Goal: Find specific page/section: Find specific page/section

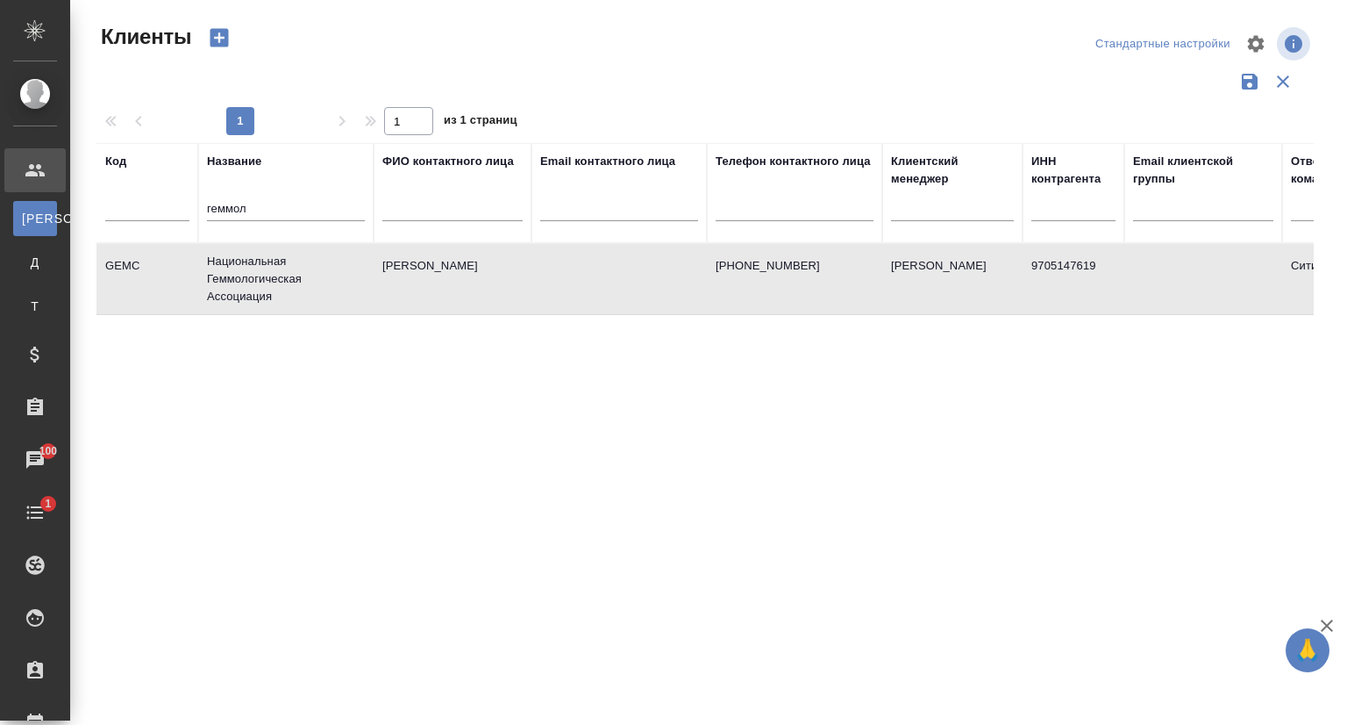
select select "RU"
drag, startPoint x: 264, startPoint y: 214, endPoint x: 82, endPoint y: 224, distance: 182.7
click at [82, 224] on div "Клиенты Стандартные настройки 1 1 из 1 страниц Код Название геммол ФИО контактн…" at bounding box center [708, 392] width 1277 height 784
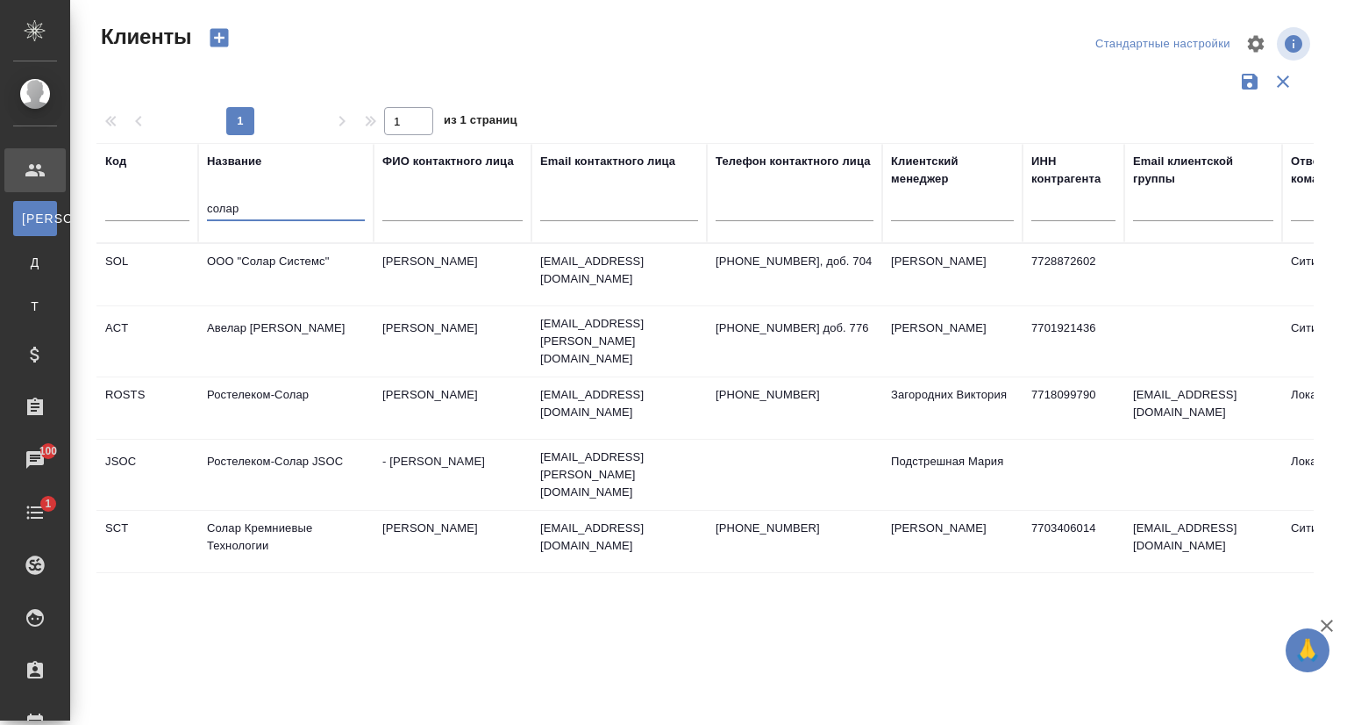
type input "солар"
click at [269, 526] on td "Солар Кремниевые Технологии" at bounding box center [285, 541] width 175 height 61
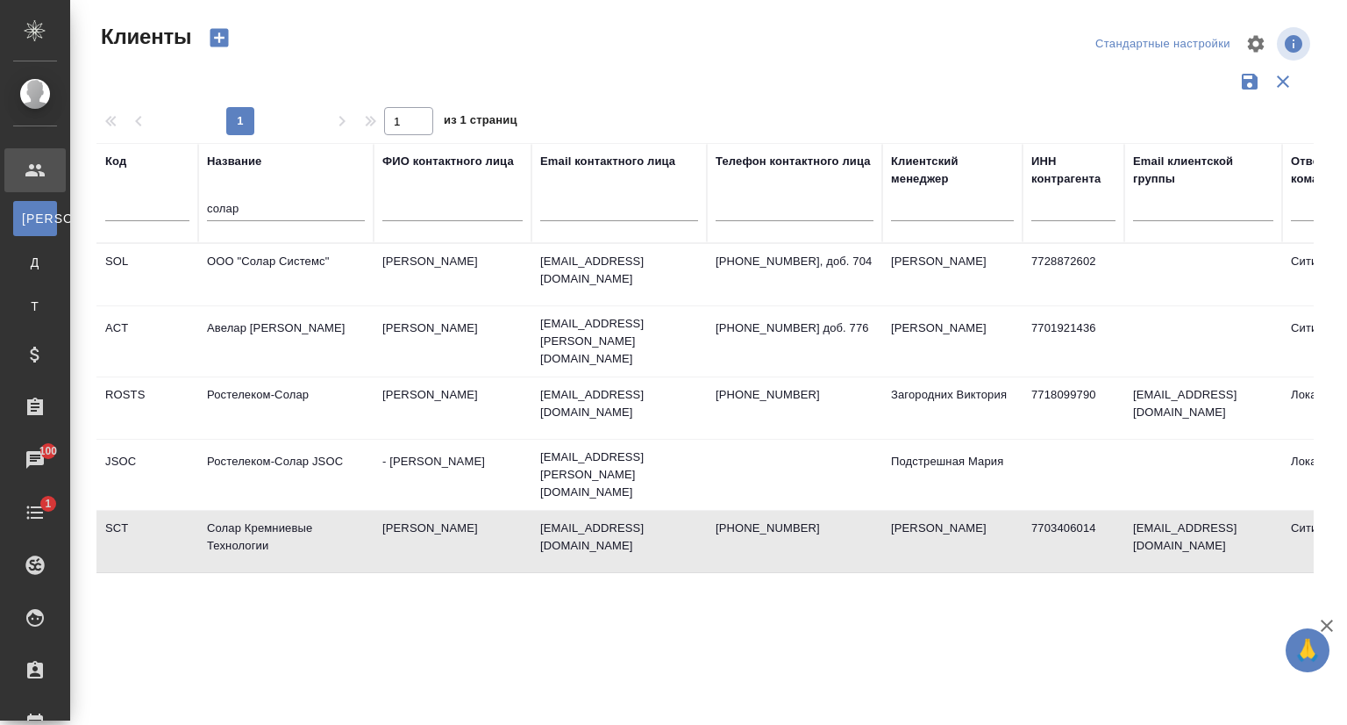
click at [269, 526] on td "Солар Кремниевые Технологии" at bounding box center [285, 541] width 175 height 61
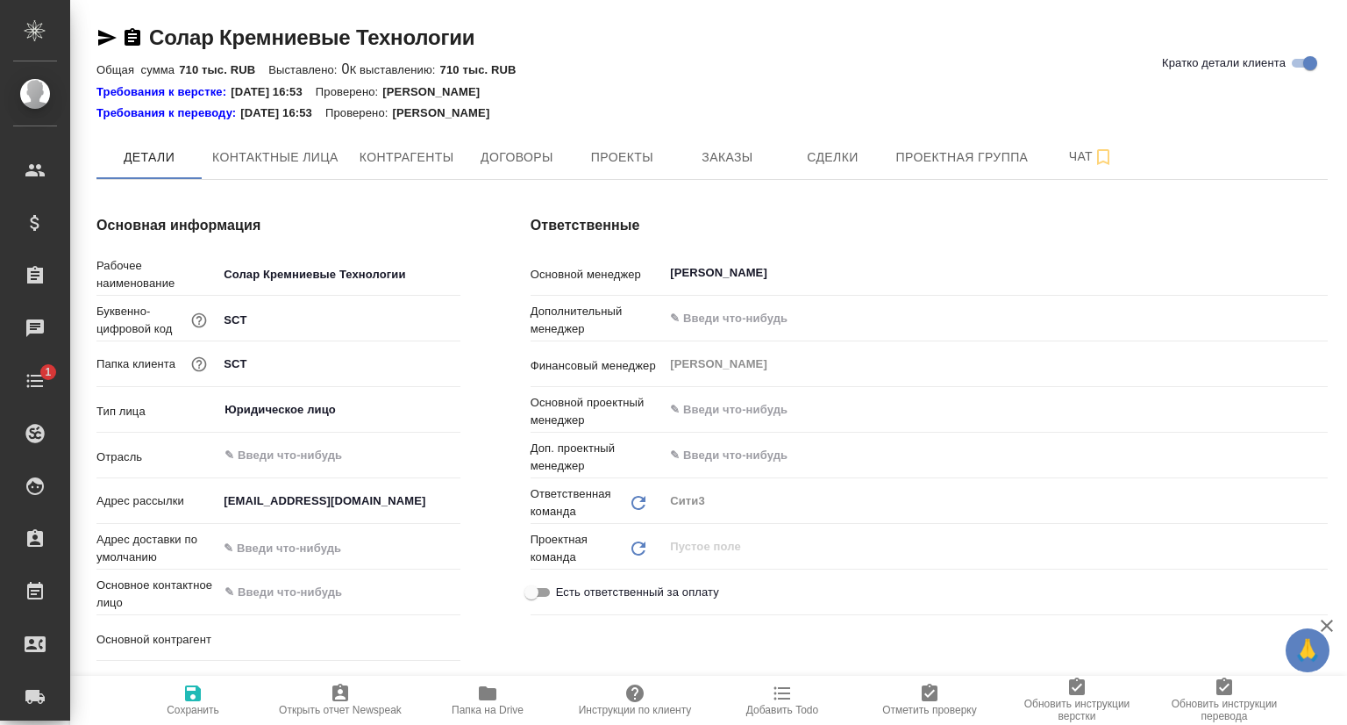
type textarea "x"
click at [281, 162] on span "Контактные лица" at bounding box center [275, 157] width 126 height 22
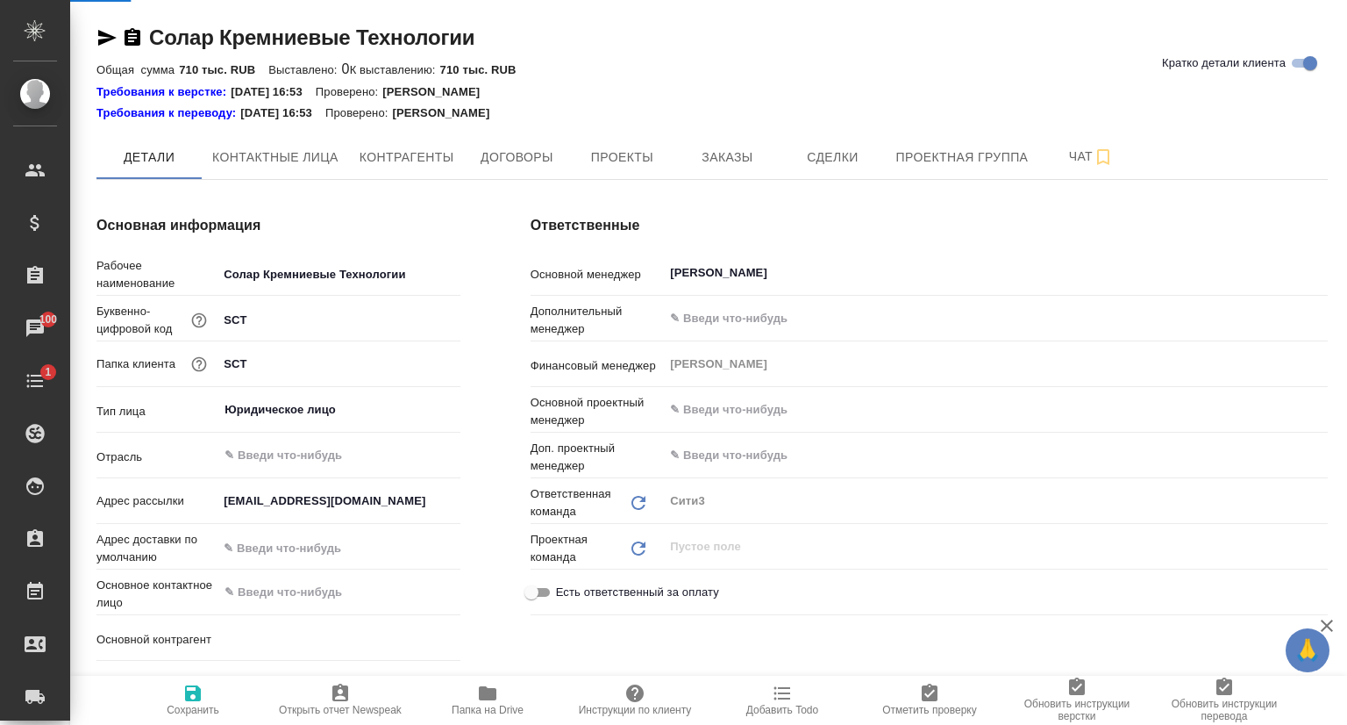
select select "RU"
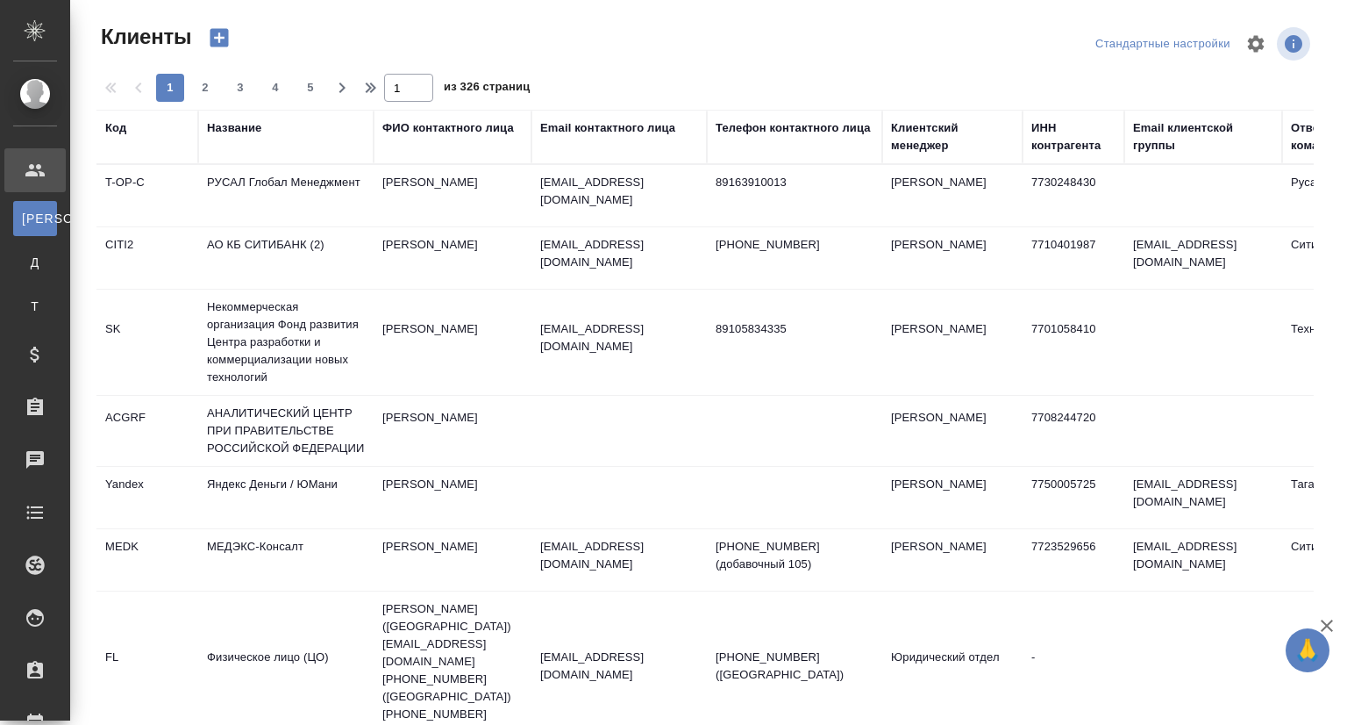
select select "RU"
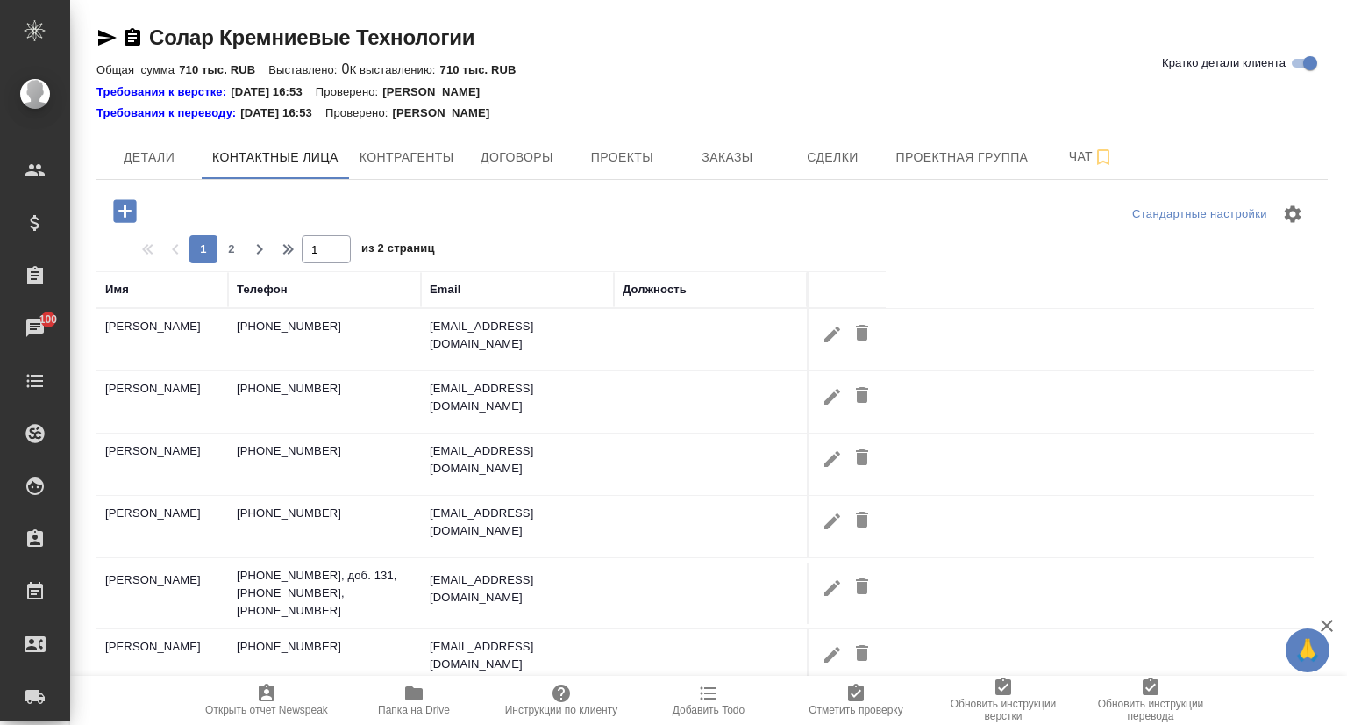
select select "RU"
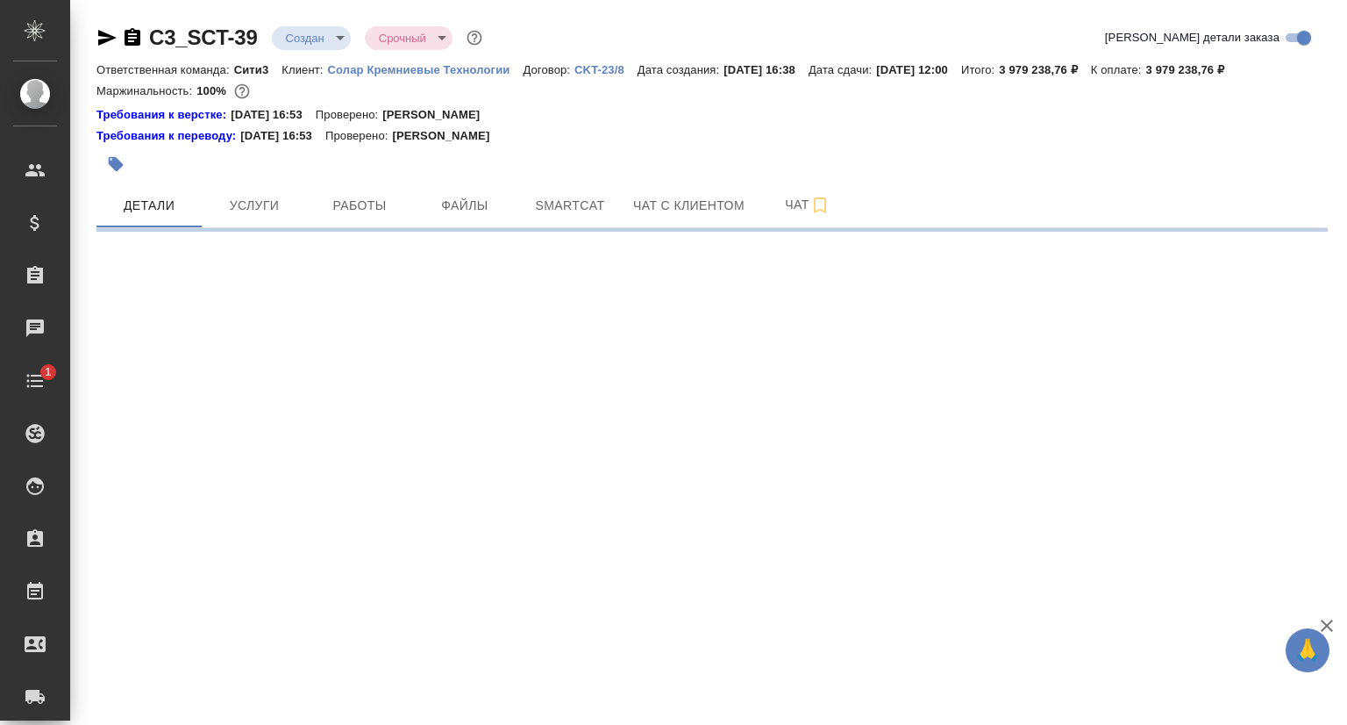
select select "RU"
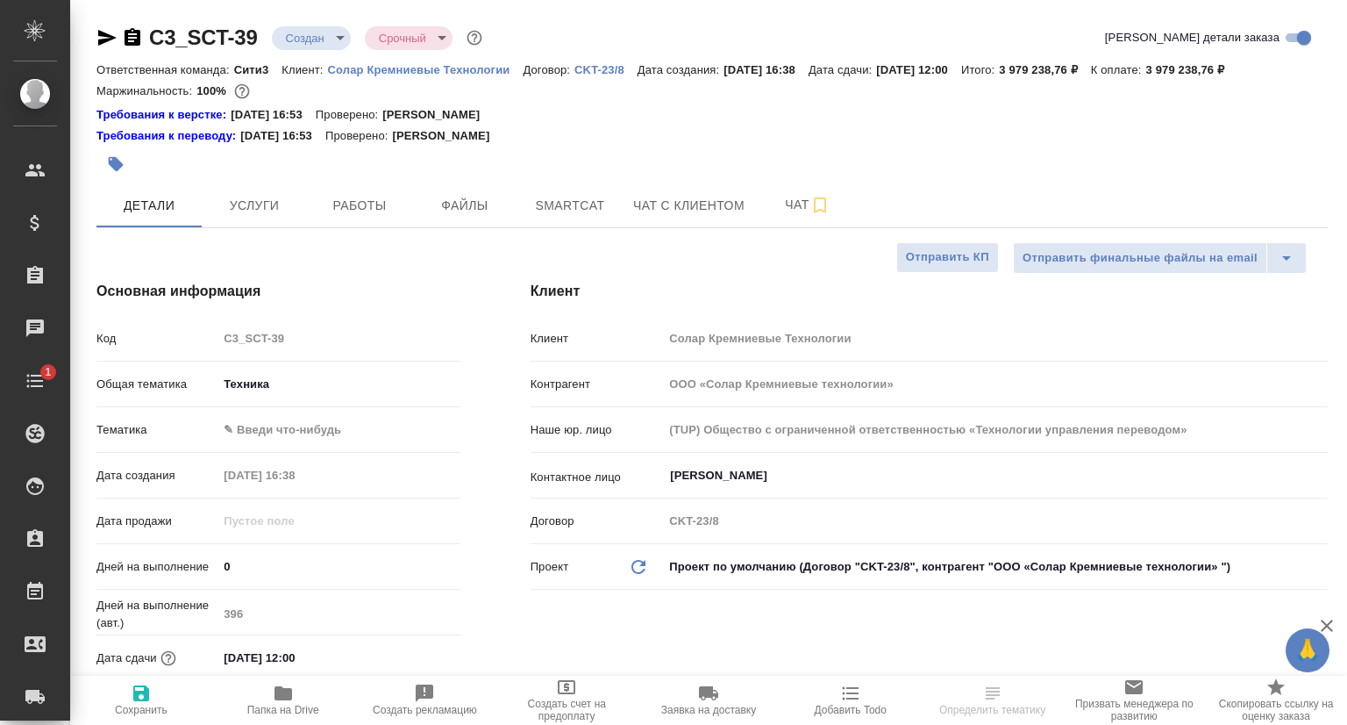
type textarea "x"
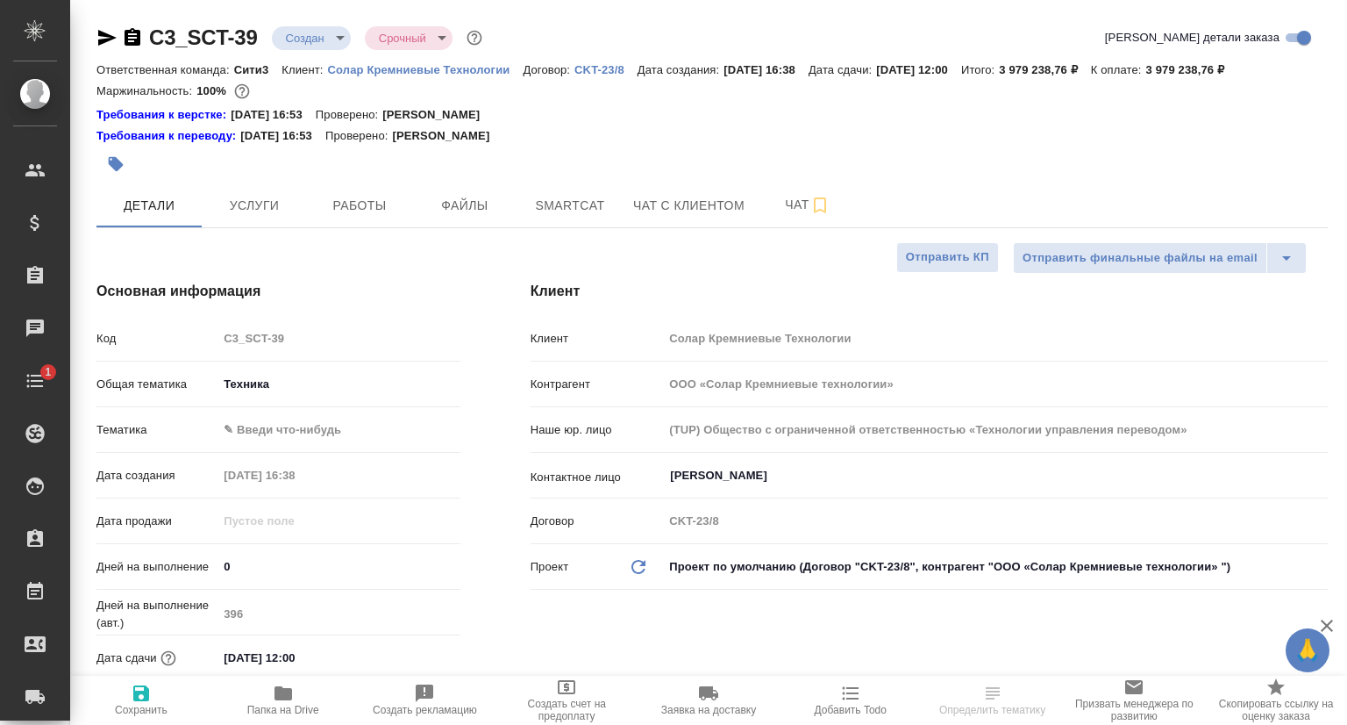
type textarea "x"
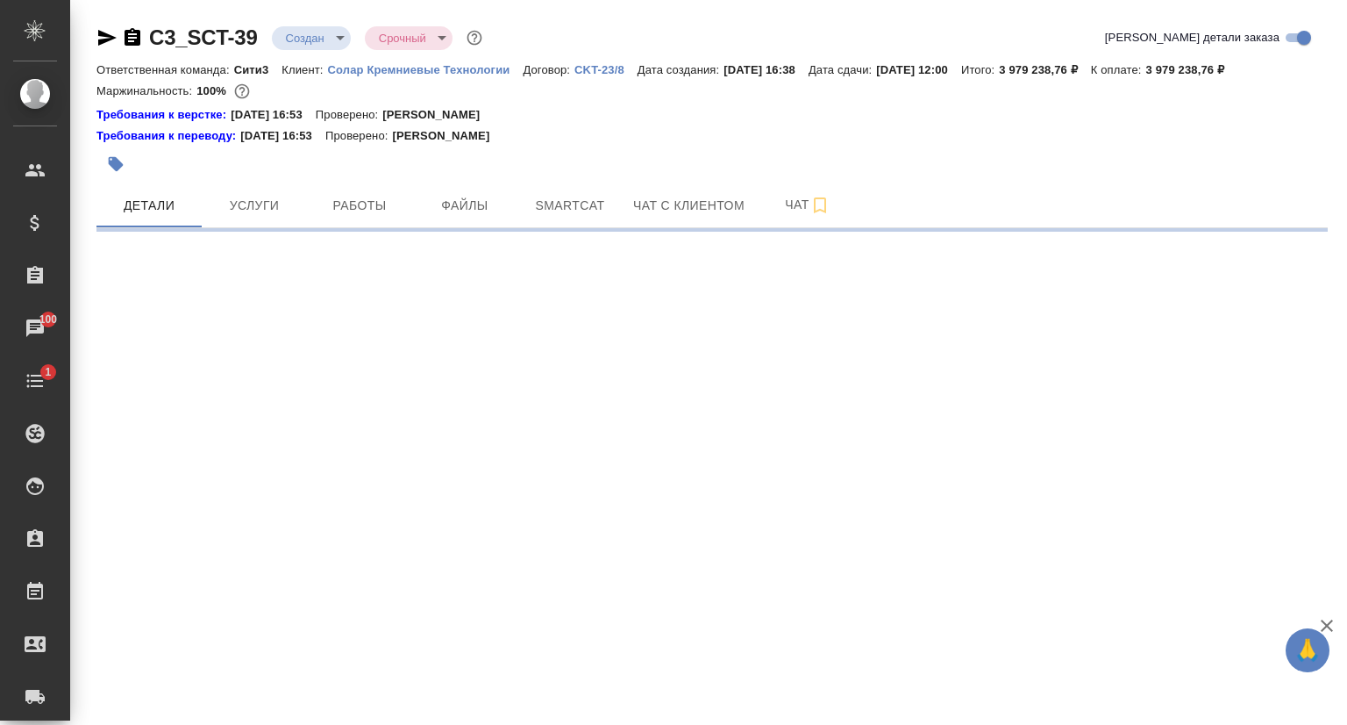
select select "RU"
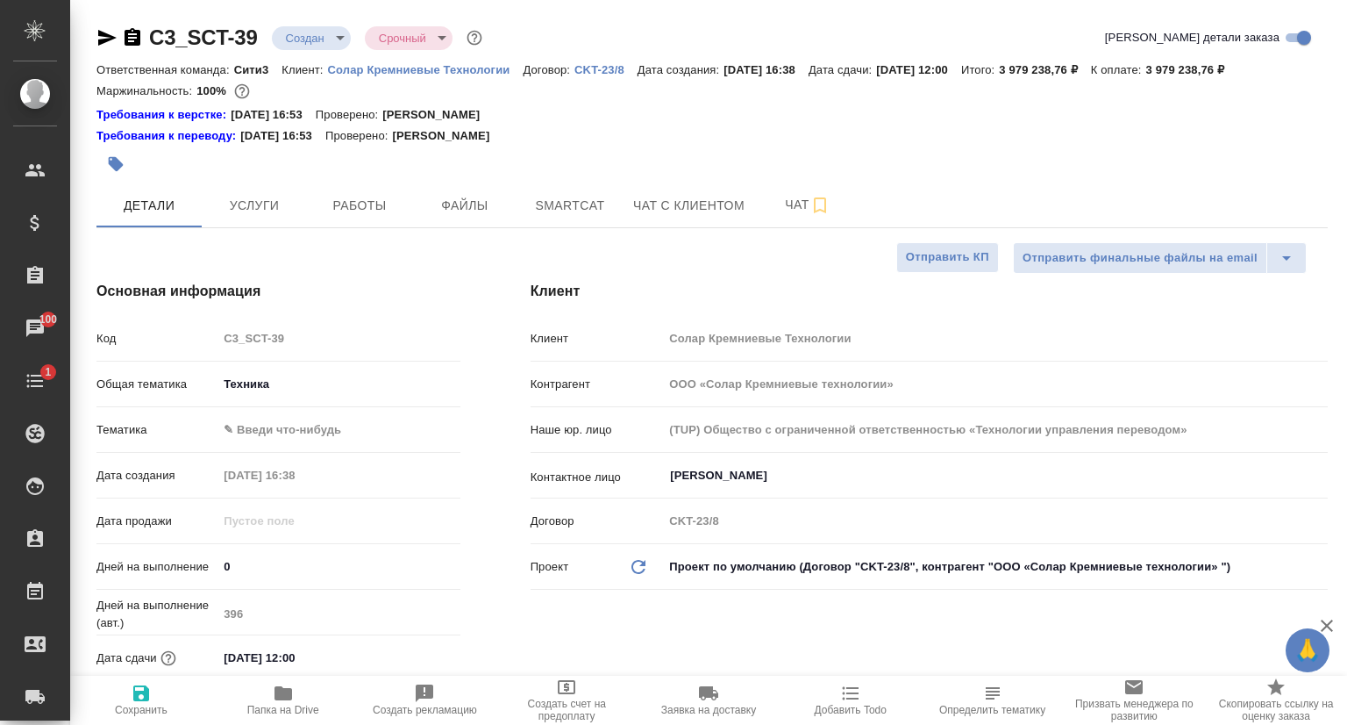
type textarea "x"
